Goal: Information Seeking & Learning: Learn about a topic

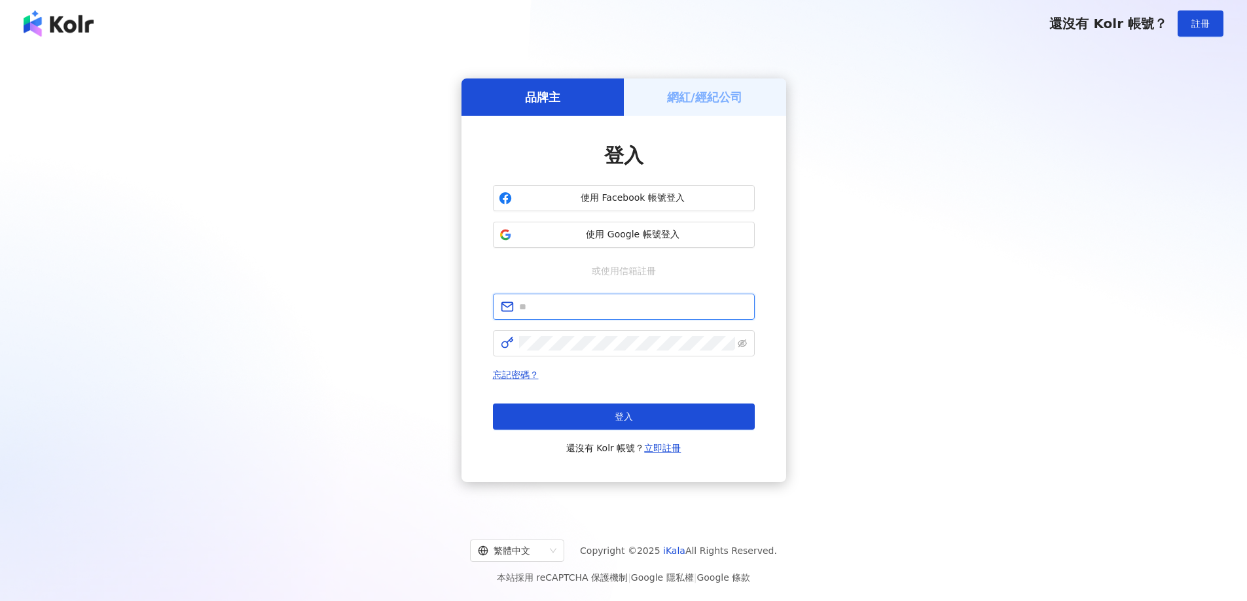
click at [586, 310] on input "text" at bounding box center [633, 307] width 228 height 14
type input "**********"
click at [1124, 169] on div "**********" at bounding box center [623, 281] width 1215 height 446
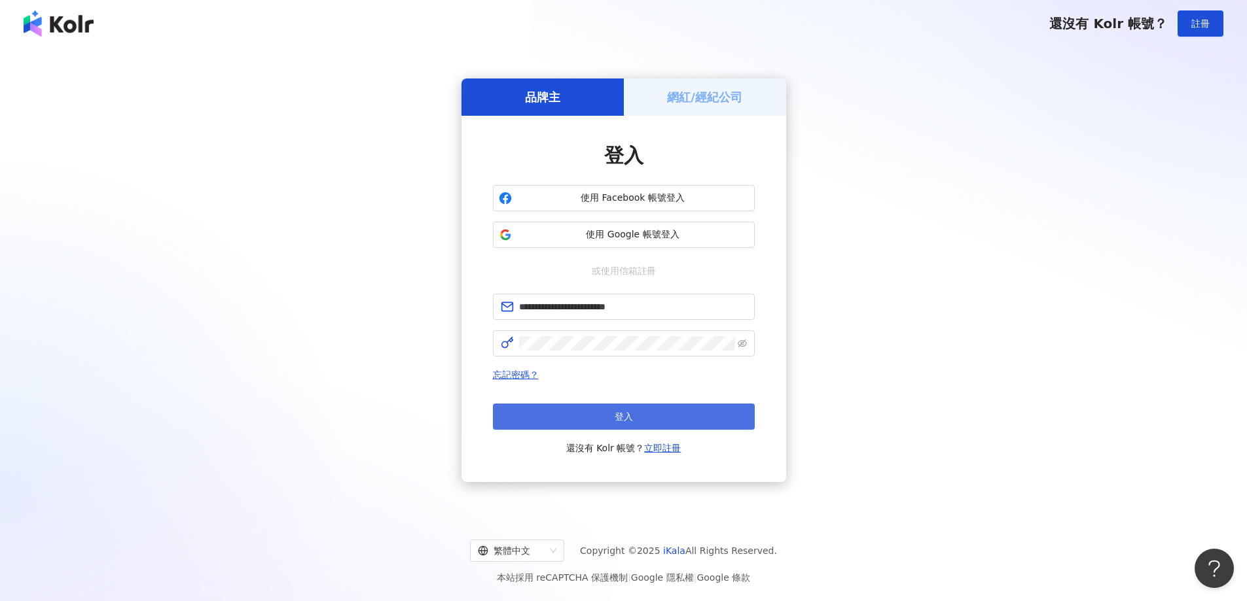
click at [640, 408] on button "登入" at bounding box center [624, 417] width 262 height 26
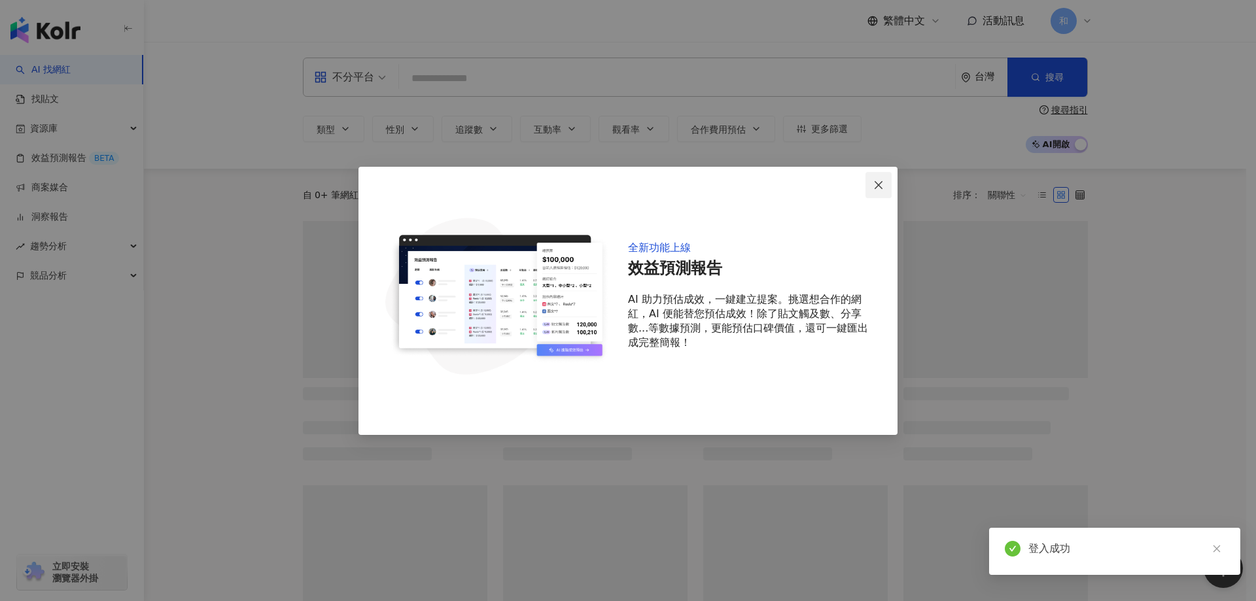
click at [872, 183] on span "Close" at bounding box center [879, 185] width 26 height 10
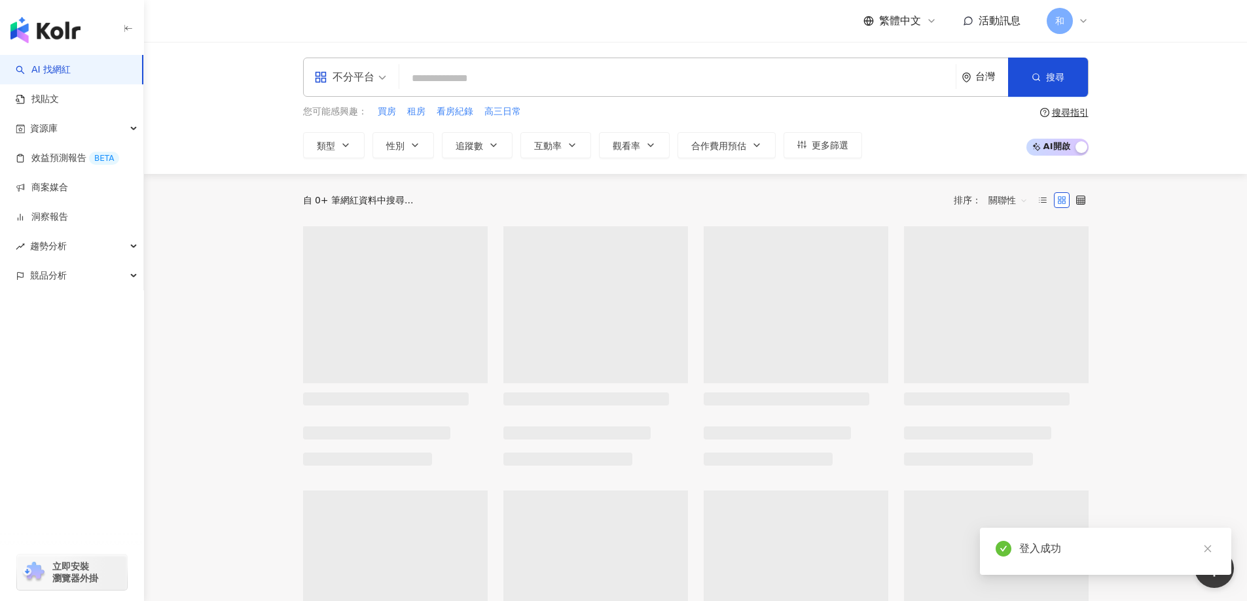
click at [815, 80] on input "search" at bounding box center [677, 78] width 546 height 25
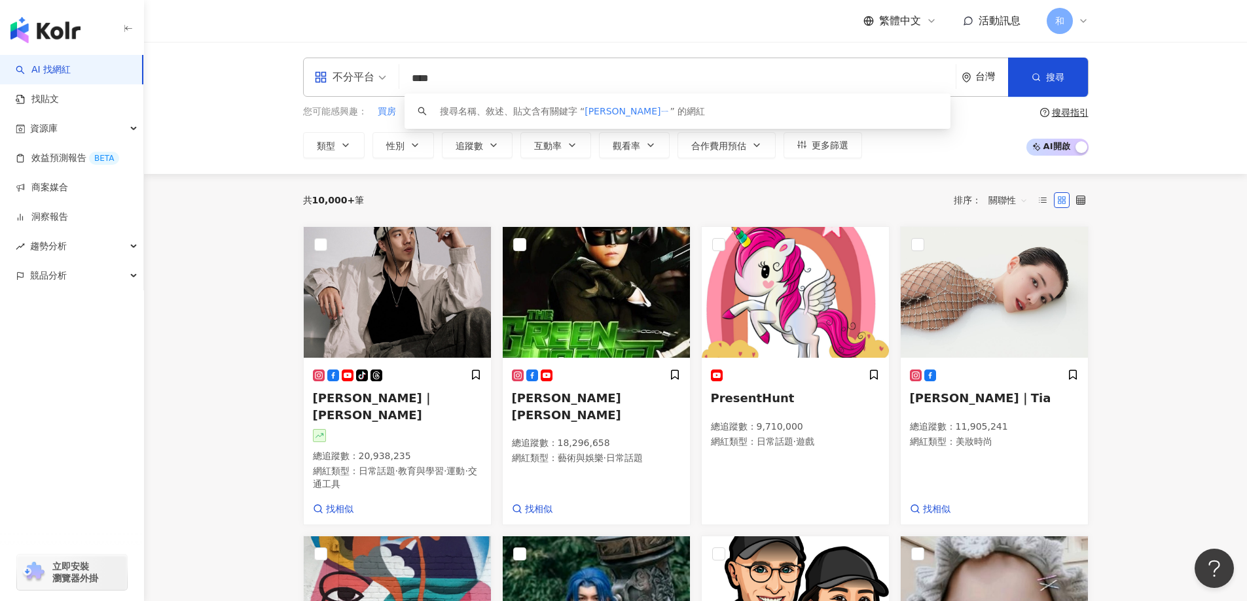
type input "***"
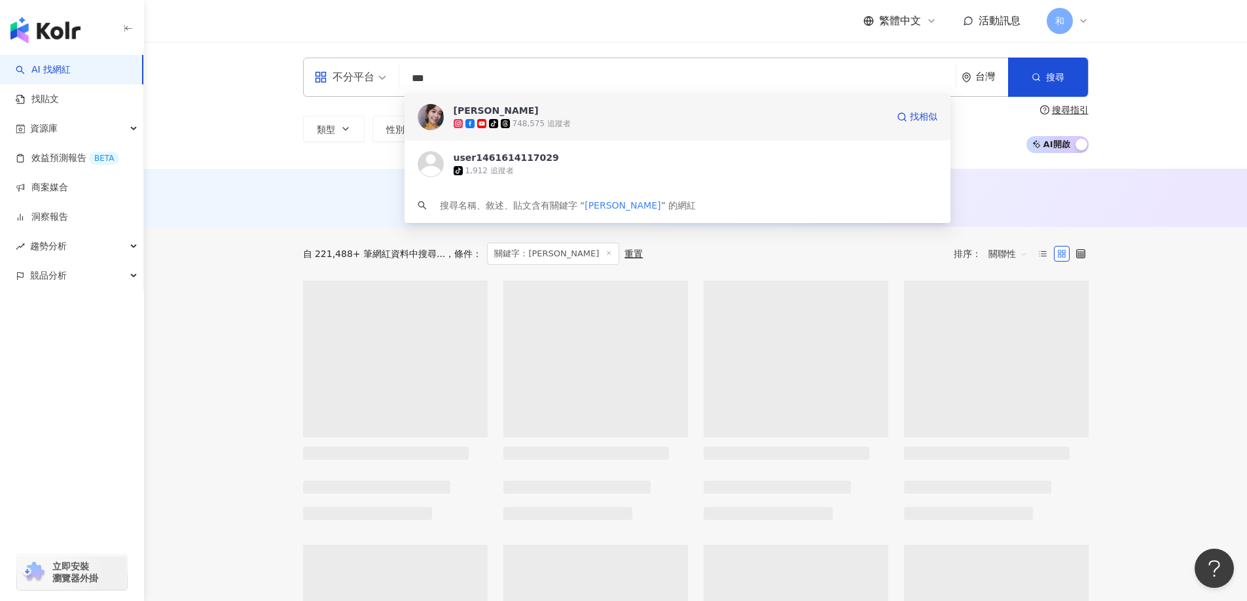
click at [612, 126] on div "tiktok-icon 748,575 追蹤者" at bounding box center [669, 123] width 433 height 13
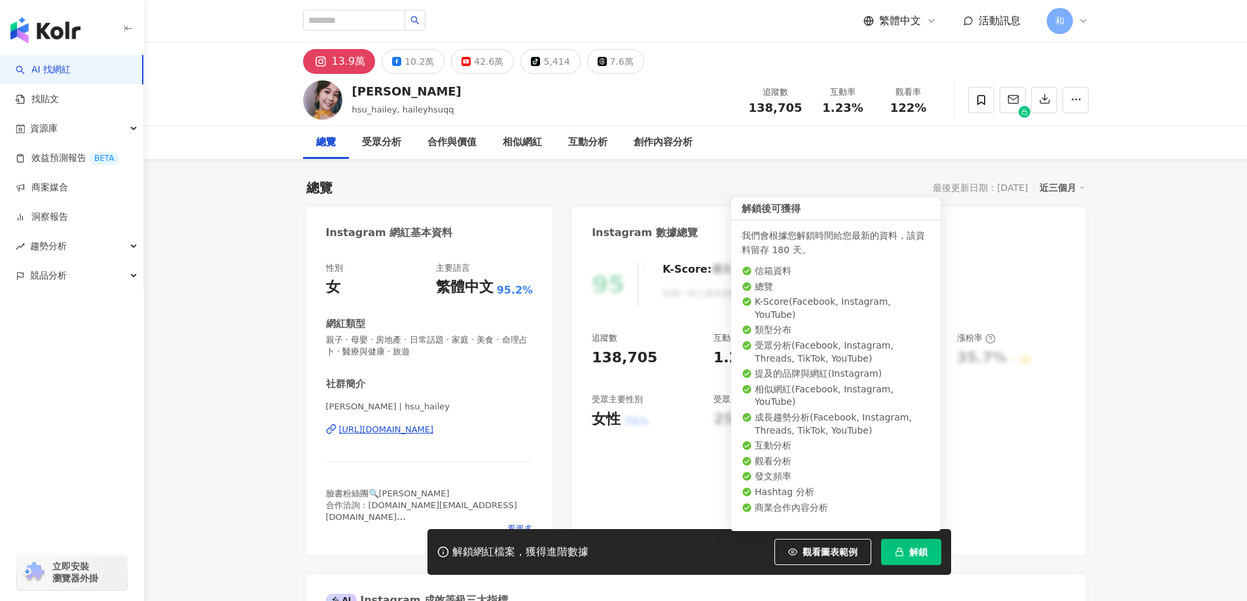
click at [900, 558] on span "button" at bounding box center [899, 552] width 9 height 10
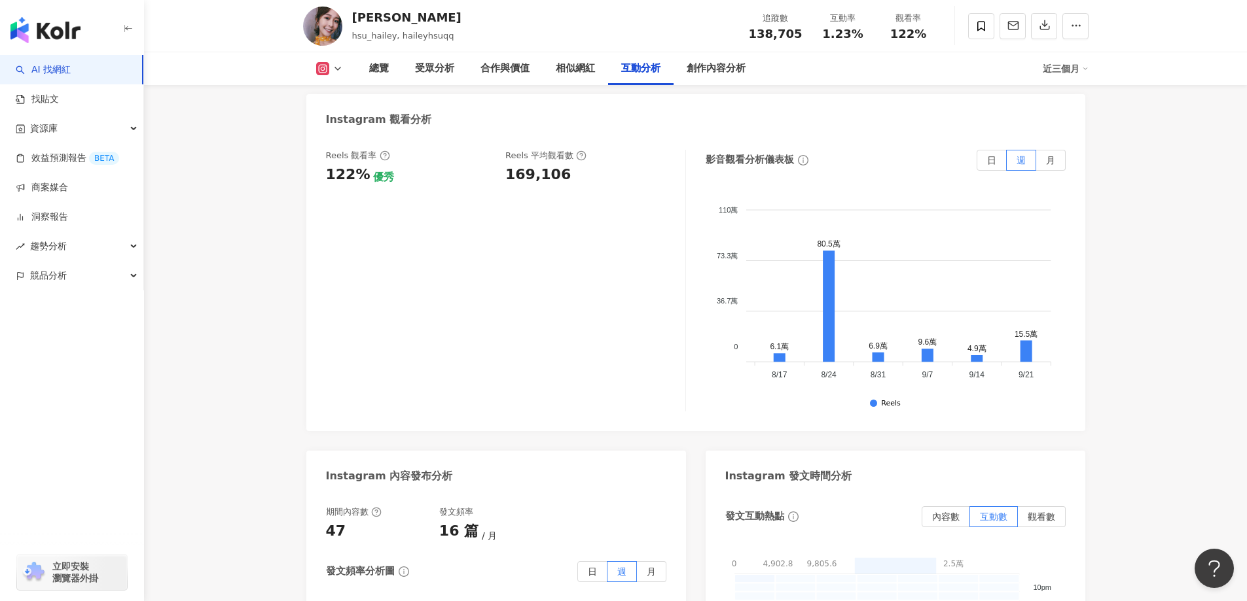
scroll to position [3010, 0]
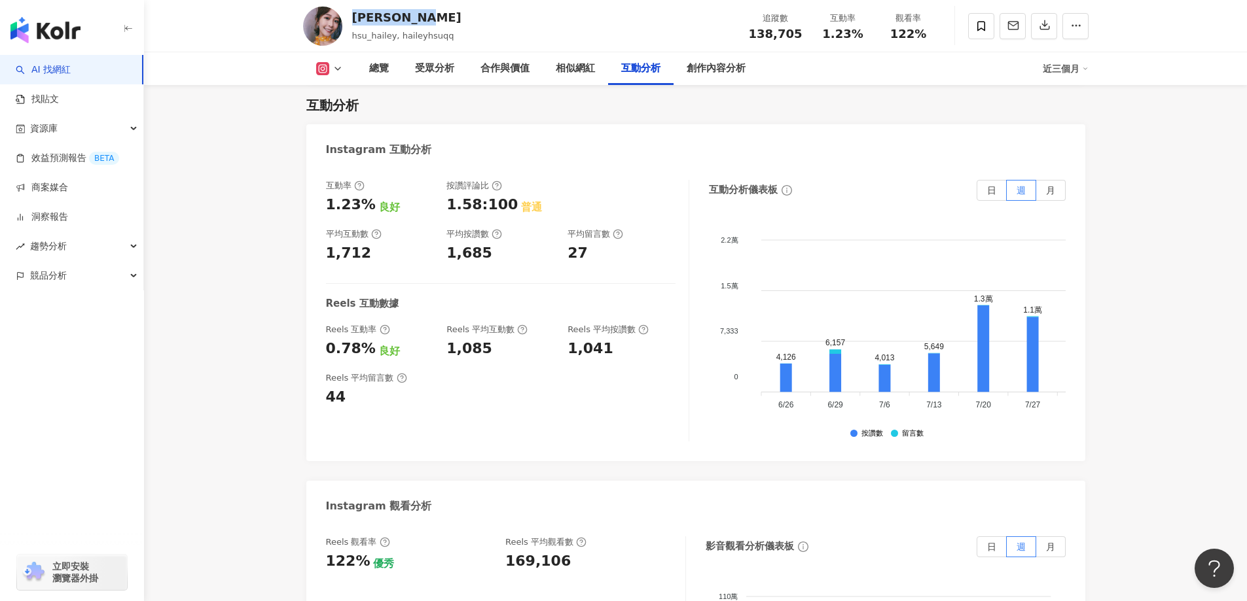
drag, startPoint x: 419, startPoint y: 9, endPoint x: 353, endPoint y: 10, distance: 66.1
click at [353, 10] on div "[PERSON_NAME]" at bounding box center [406, 17] width 109 height 16
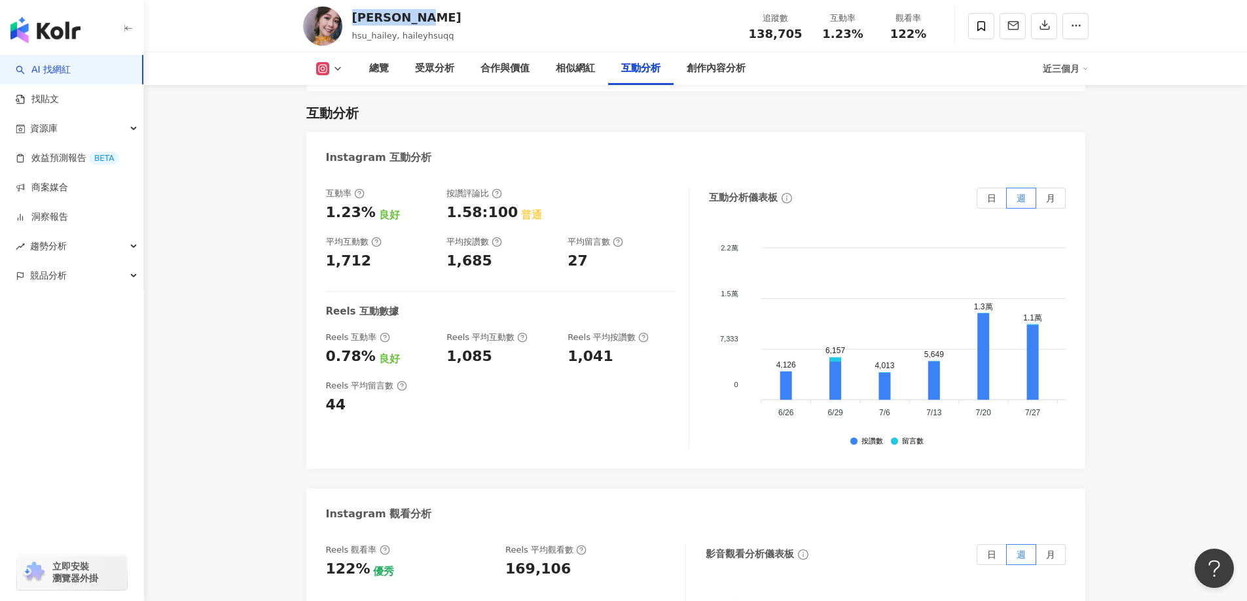
copy div "[PERSON_NAME]"
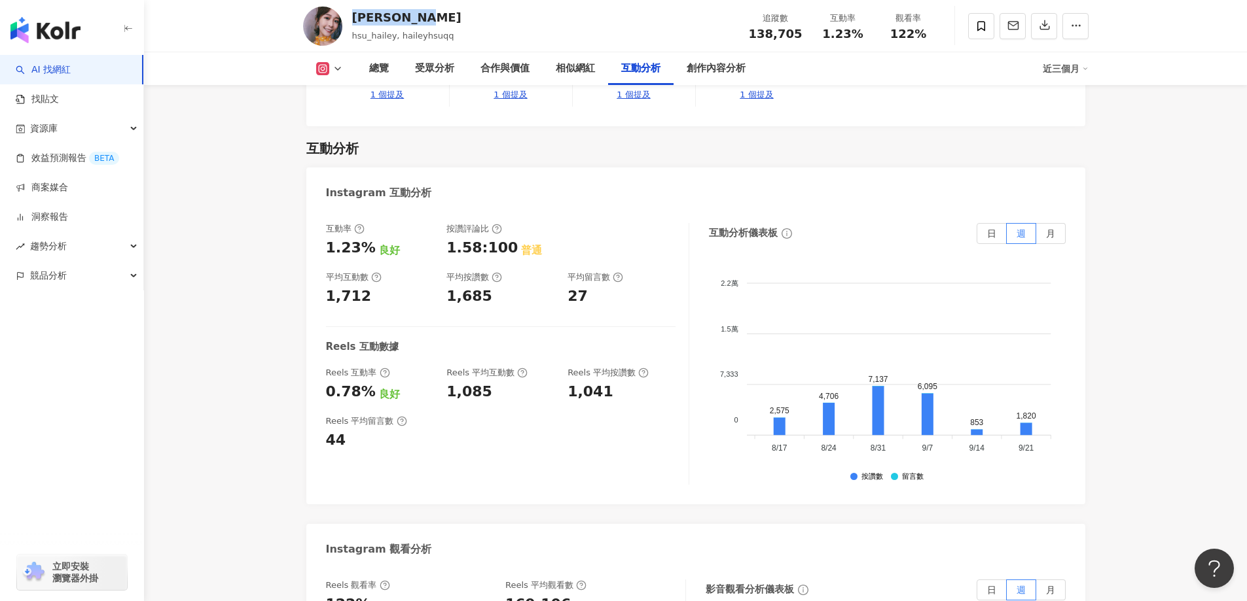
scroll to position [2551, 0]
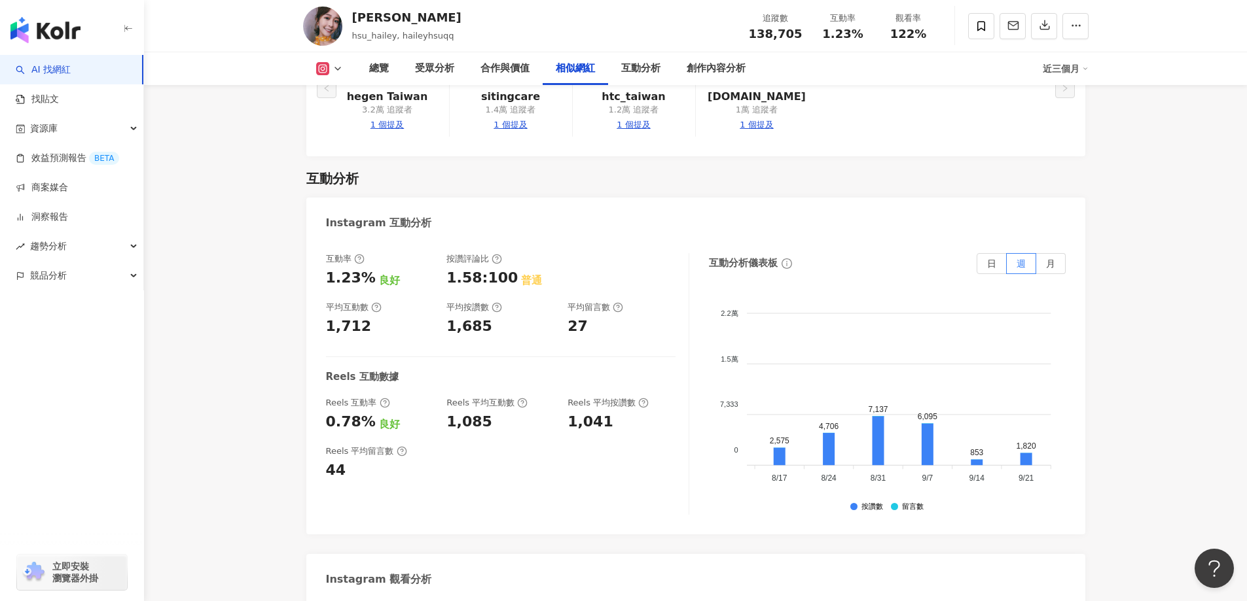
drag, startPoint x: 353, startPoint y: 16, endPoint x: 427, endPoint y: 26, distance: 74.7
click at [427, 26] on div "[PERSON_NAME]" at bounding box center [406, 25] width 109 height 33
